Goal: Purchase product/service

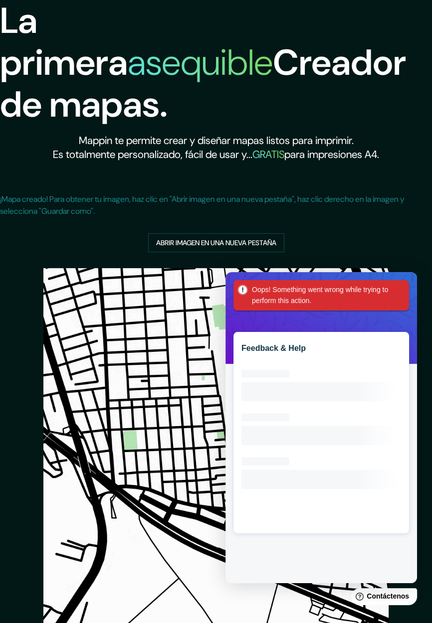
click at [402, 284] on div "Oops! Something went wrong while trying to perform this action." at bounding box center [320, 295] width 175 height 30
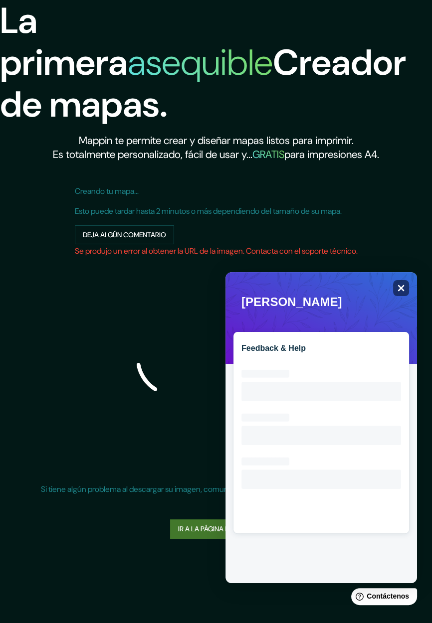
click at [401, 284] on icon "Close" at bounding box center [400, 287] width 7 height 7
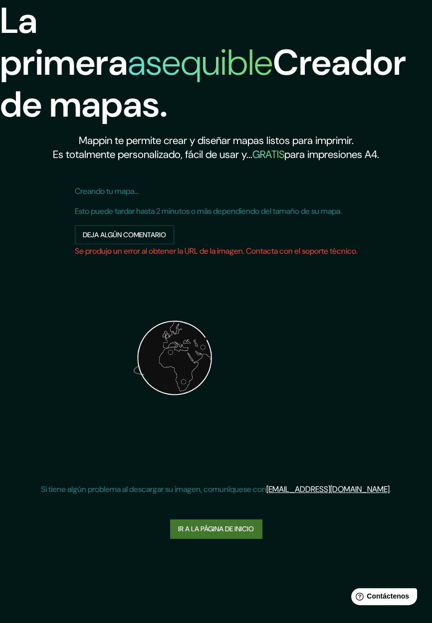
click at [246, 532] on font "Ir a la página de inicio" at bounding box center [216, 528] width 76 height 9
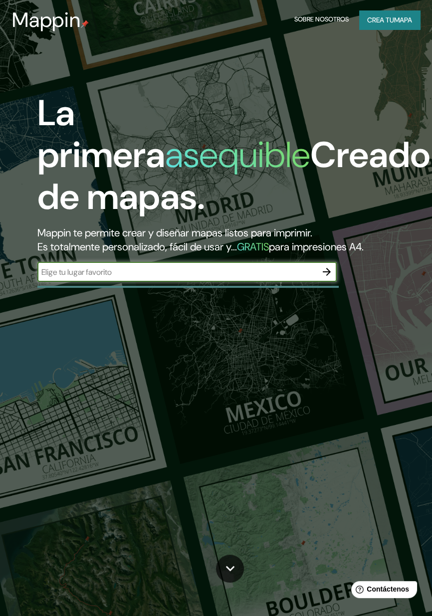
click at [322, 278] on icon "button" at bounding box center [327, 272] width 12 height 12
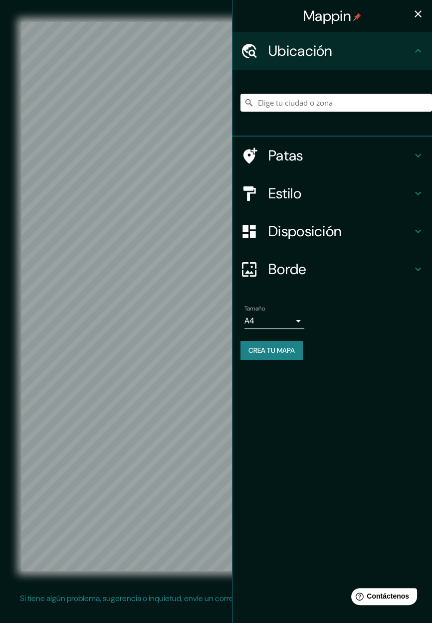
click at [361, 187] on h4 "Estilo" at bounding box center [340, 193] width 144 height 18
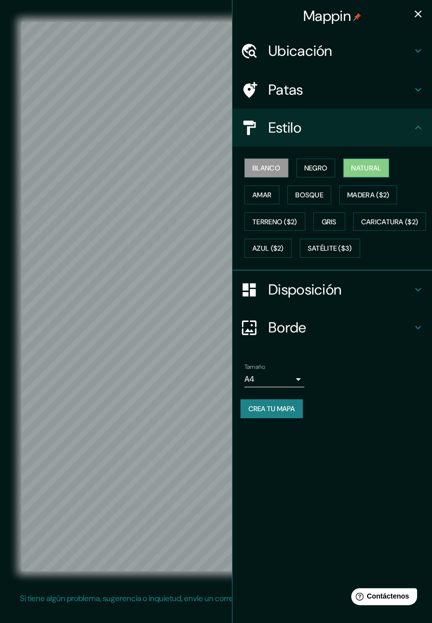
click at [377, 171] on font "Natural" at bounding box center [366, 168] width 30 height 9
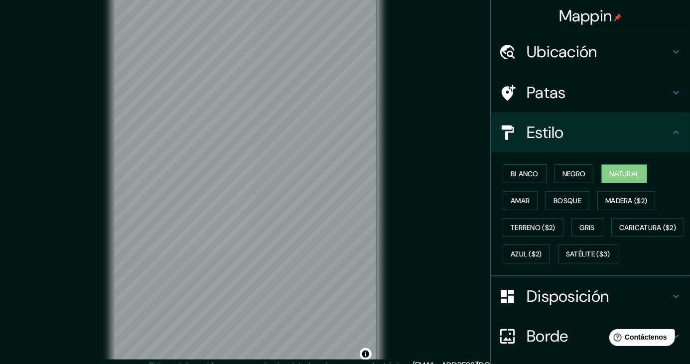
scroll to position [6, 0]
